Goal: Task Accomplishment & Management: Manage account settings

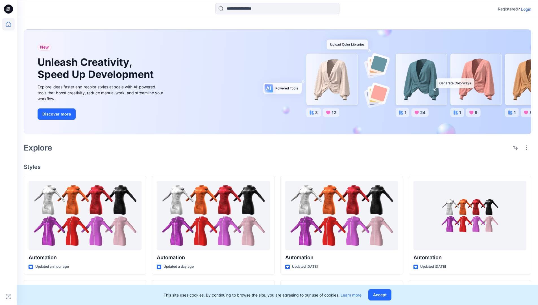
click at [525, 9] on p "Login" at bounding box center [526, 9] width 10 height 6
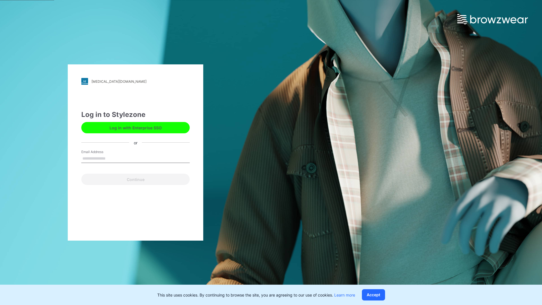
click at [112, 158] on input "Email Address" at bounding box center [135, 158] width 108 height 8
type input "**********"
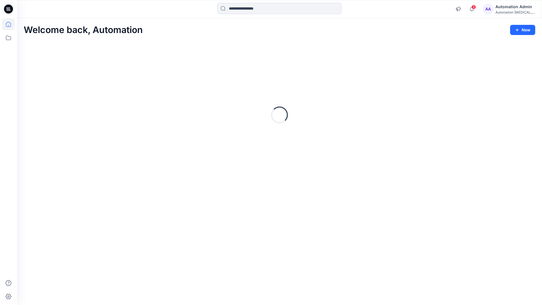
click at [11, 24] on icon at bounding box center [8, 24] width 5 height 5
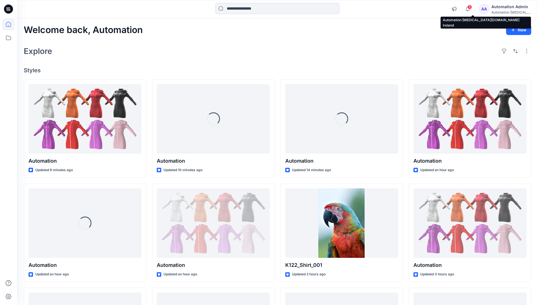
click at [507, 13] on div "Automation [MEDICAL_DATA]..." at bounding box center [511, 12] width 40 height 4
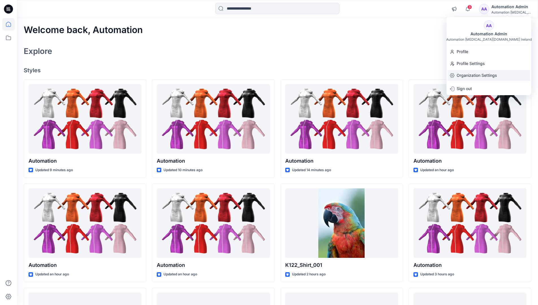
click at [486, 77] on p "Organization Settings" at bounding box center [477, 75] width 40 height 11
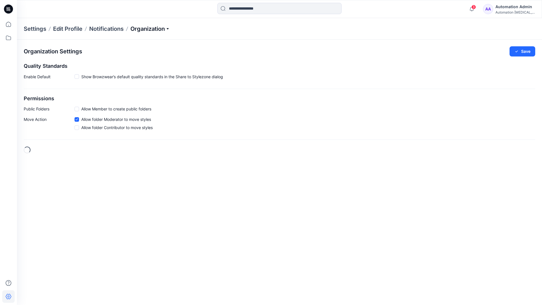
click at [165, 29] on p "Organization" at bounding box center [150, 29] width 40 height 8
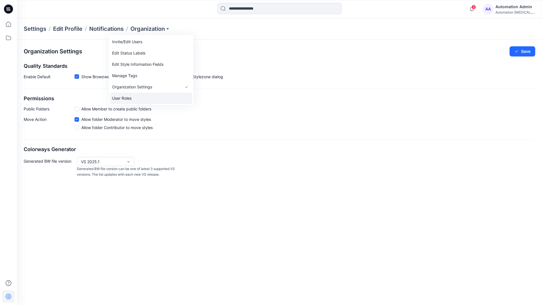
click at [153, 95] on link "User Roles" at bounding box center [151, 98] width 82 height 11
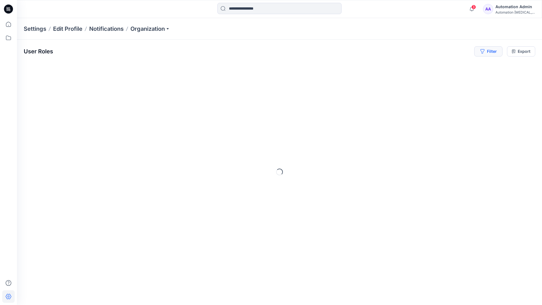
click at [491, 50] on button "Filter" at bounding box center [488, 51] width 28 height 10
click at [416, 66] on div at bounding box center [403, 66] width 58 height 7
type input "*****"
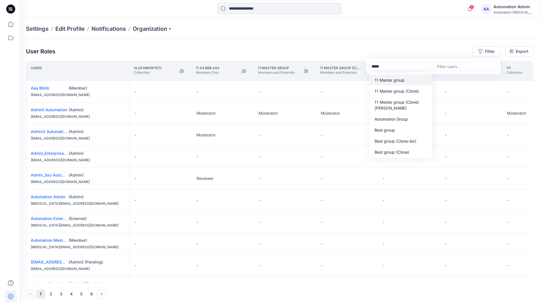
scroll to position [58, 0]
click at [401, 121] on p "Automation Group" at bounding box center [388, 119] width 33 height 6
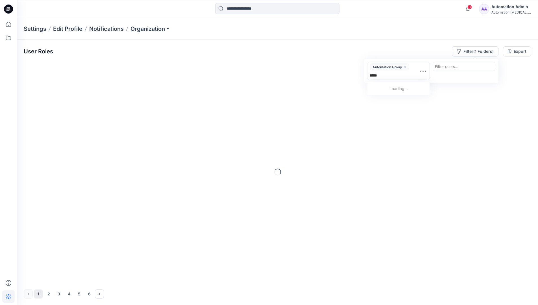
type input "******"
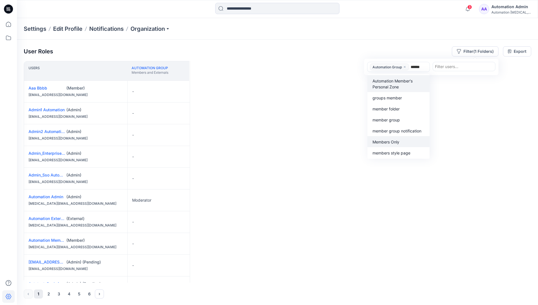
click at [398, 140] on p "Members Only" at bounding box center [385, 142] width 27 height 6
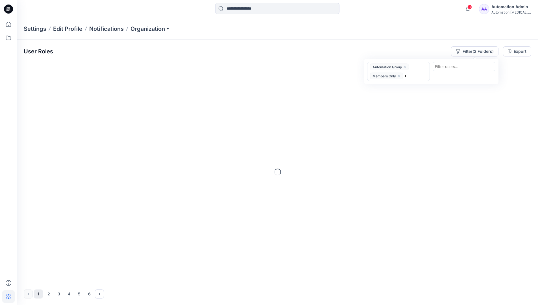
type input "*****"
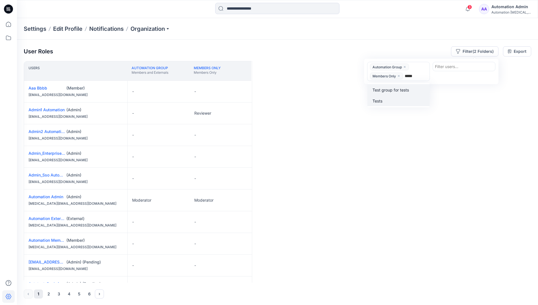
click at [399, 98] on div "Tests" at bounding box center [398, 100] width 55 height 6
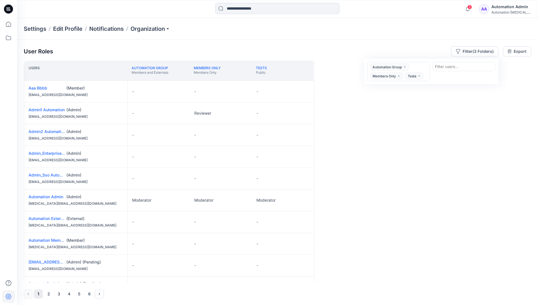
click at [386, 95] on div "Users Automation Group Members and Externals Members Only Members Only Tests Pu…" at bounding box center [277, 172] width 507 height 222
click at [472, 49] on button "Filter (3 Folders)" at bounding box center [474, 51] width 47 height 10
click at [405, 66] on icon "close" at bounding box center [404, 66] width 3 height 3
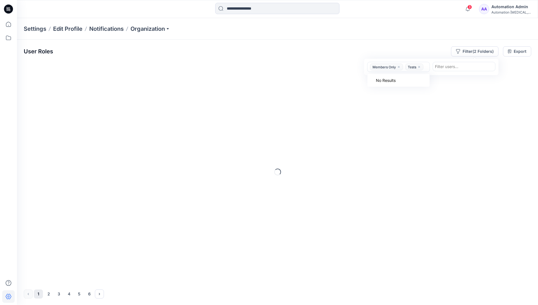
click at [400, 67] on icon "close" at bounding box center [398, 66] width 3 height 3
click at [384, 67] on icon "close" at bounding box center [384, 67] width 2 height 2
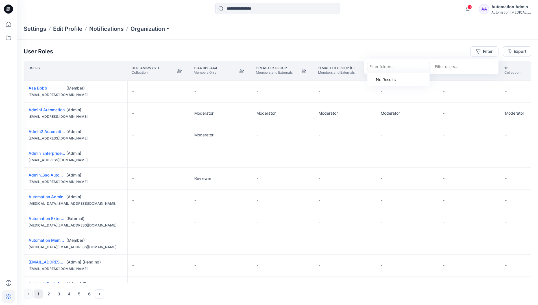
click at [457, 32] on div "Settings Edit Profile Notifications Organization" at bounding box center [277, 28] width 521 height 21
click at [416, 47] on div "User Roles Filter Export" at bounding box center [277, 51] width 507 height 10
click at [504, 9] on div "Automation Admin" at bounding box center [511, 6] width 40 height 7
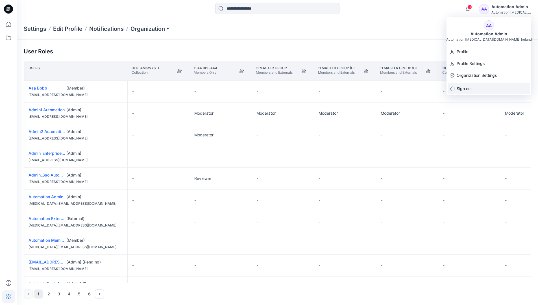
click at [481, 90] on div "Sign out" at bounding box center [488, 88] width 82 height 11
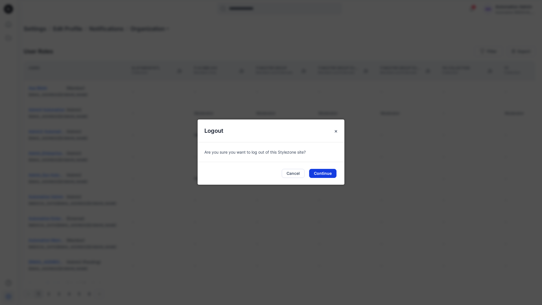
click at [329, 173] on button "Continue" at bounding box center [322, 173] width 27 height 9
